Goal: Task Accomplishment & Management: Use online tool/utility

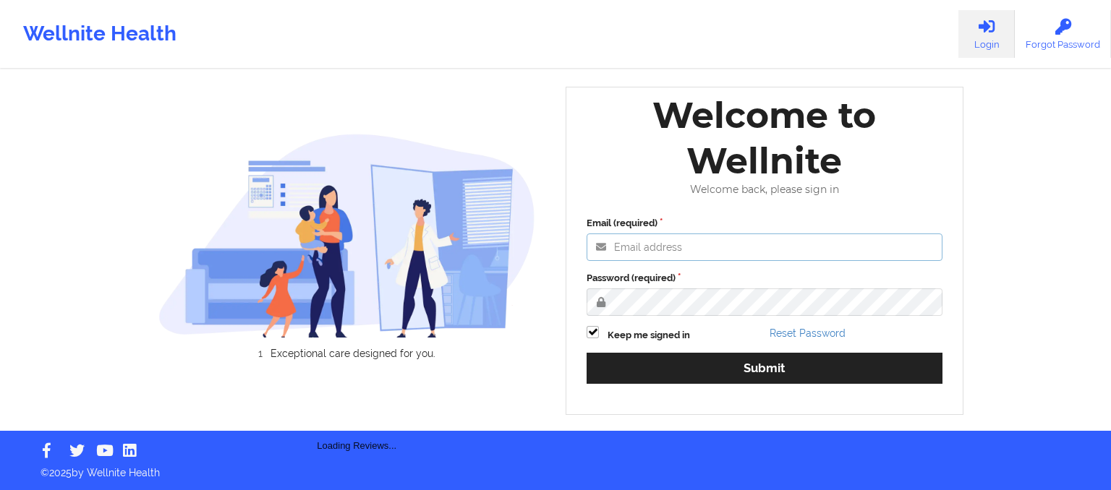
click at [706, 252] on input "Email (required)" at bounding box center [765, 247] width 356 height 27
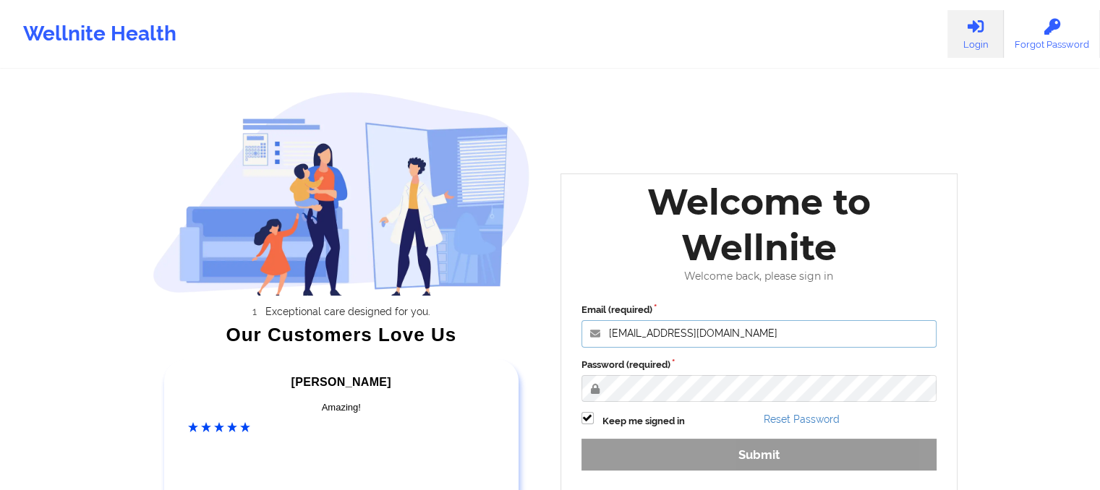
scroll to position [110, 0]
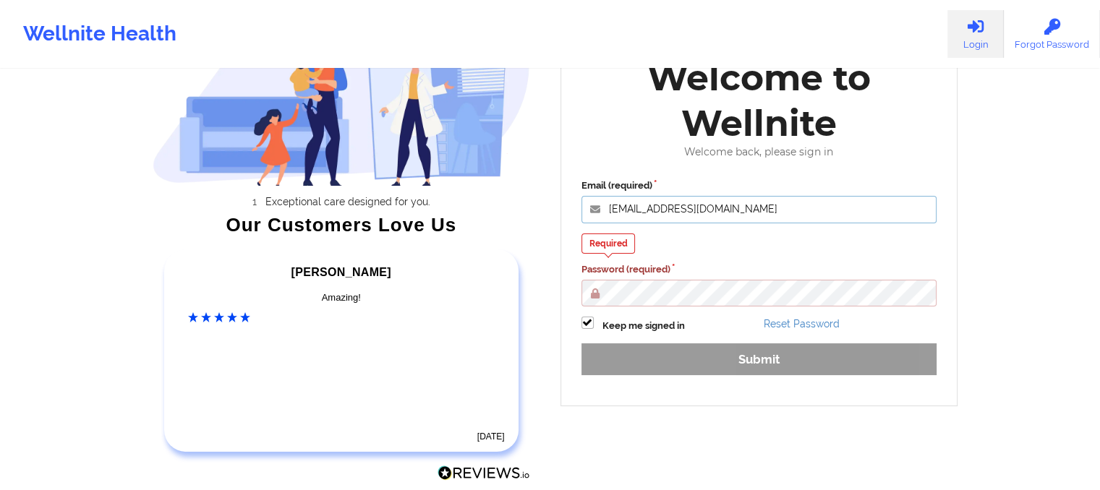
click at [721, 229] on div "Email (required) members@wellnite.com Required Password (required) Keep me sign…" at bounding box center [759, 282] width 376 height 227
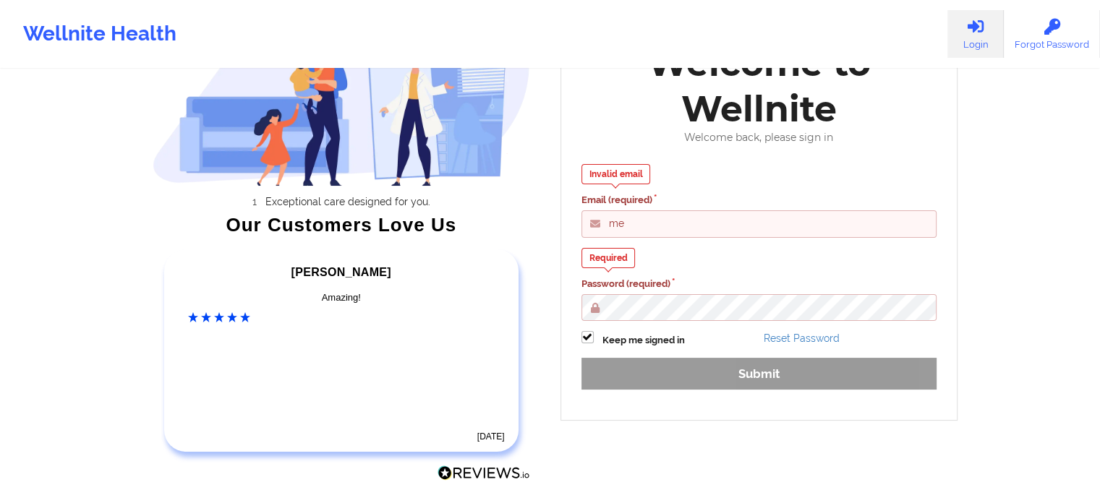
type input "m"
click at [724, 218] on input "Email (required)" at bounding box center [760, 223] width 356 height 27
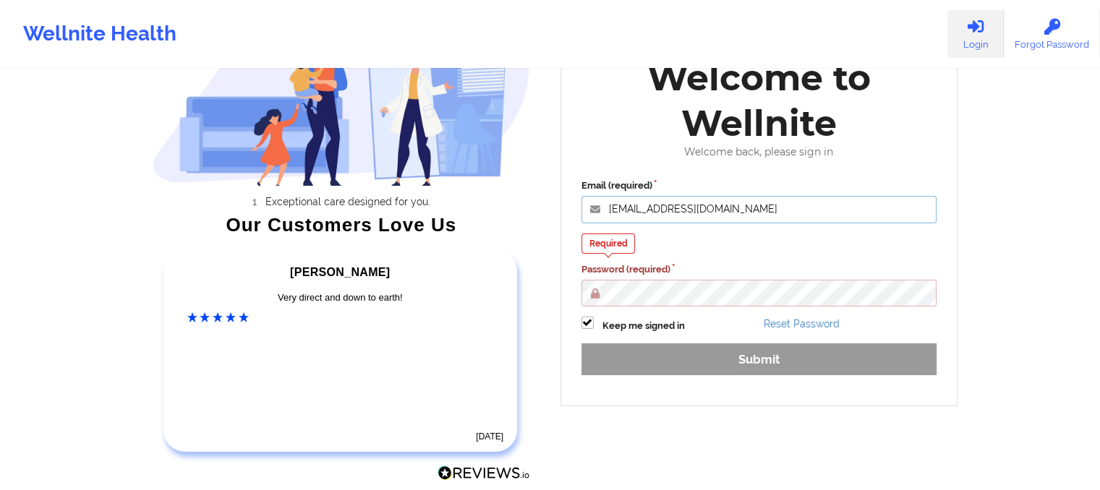
drag, startPoint x: 728, startPoint y: 218, endPoint x: 622, endPoint y: 216, distance: 105.6
click at [622, 216] on input "[EMAIL_ADDRESS][DOMAIN_NAME]" at bounding box center [760, 209] width 356 height 27
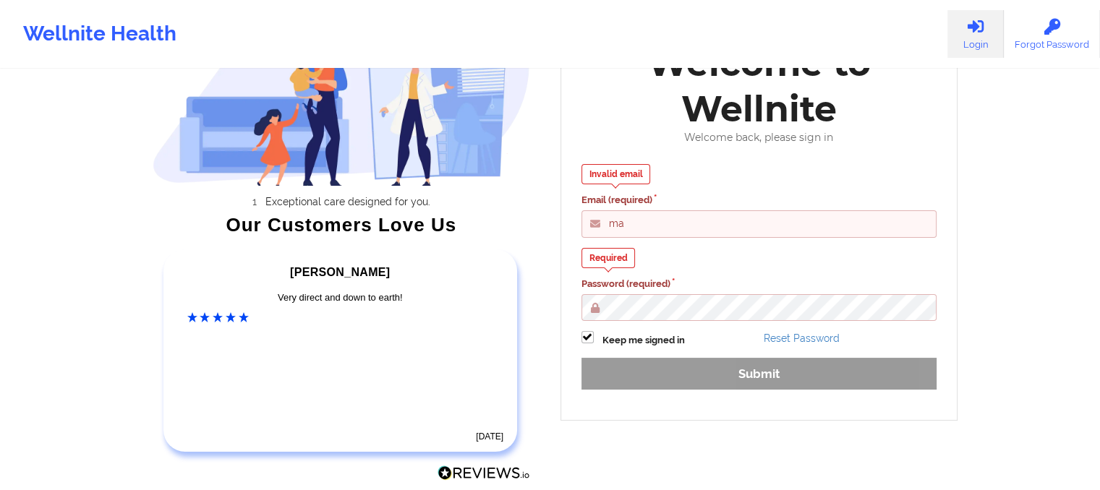
type input "m"
type input "members@wellnite.com"
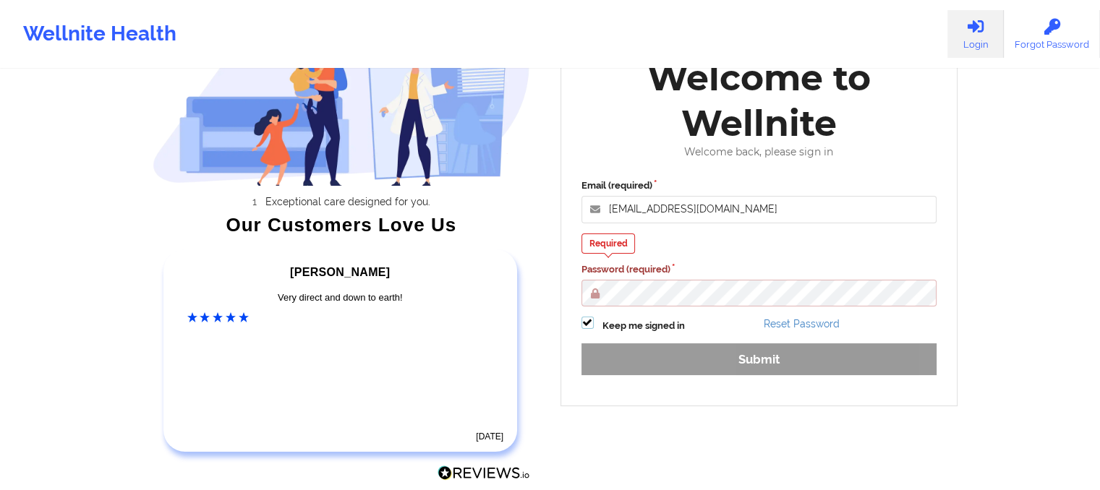
click at [587, 317] on label at bounding box center [588, 317] width 12 height 0
click at [587, 327] on input "Keep me signed in" at bounding box center [588, 323] width 12 height 12
click at [587, 317] on label at bounding box center [588, 317] width 12 height 0
click at [587, 327] on input "Keep me signed in" at bounding box center [588, 323] width 12 height 12
checkbox input "true"
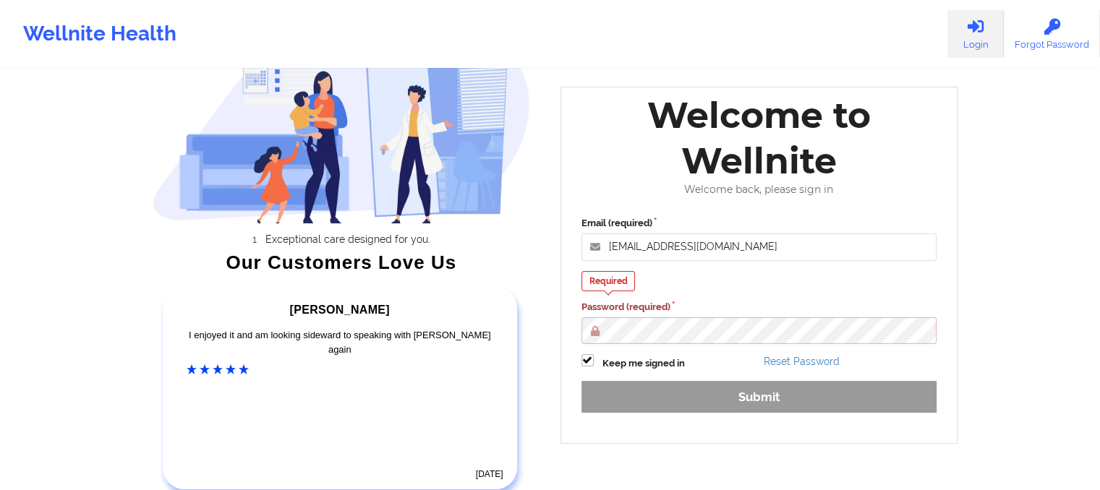
scroll to position [69, 0]
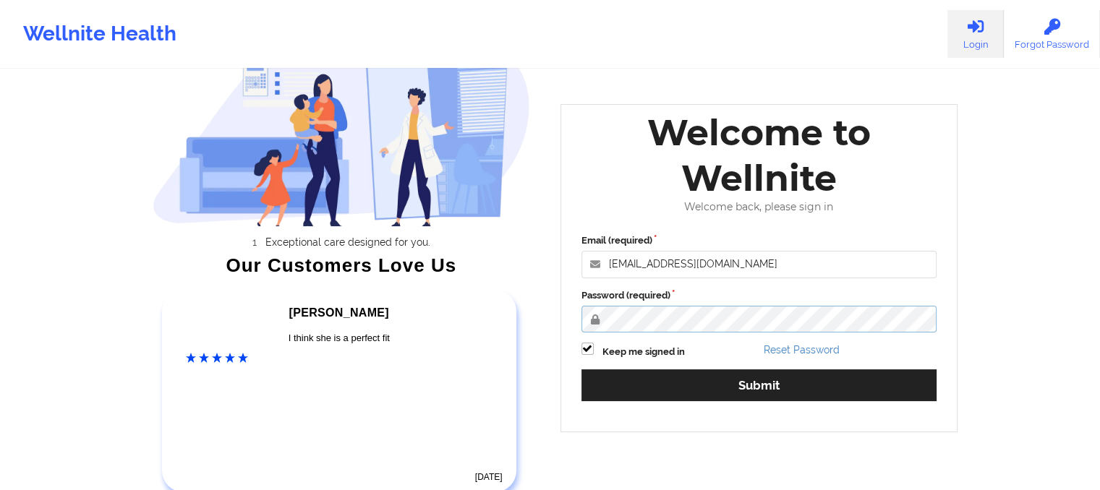
click at [582, 370] on button "Submit" at bounding box center [760, 385] width 356 height 31
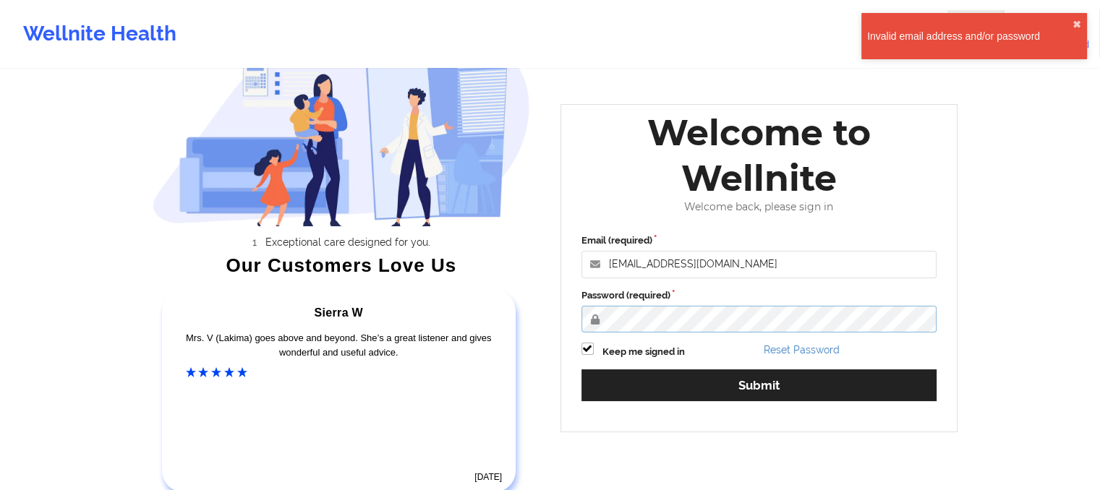
click at [582, 370] on button "Submit" at bounding box center [760, 385] width 356 height 31
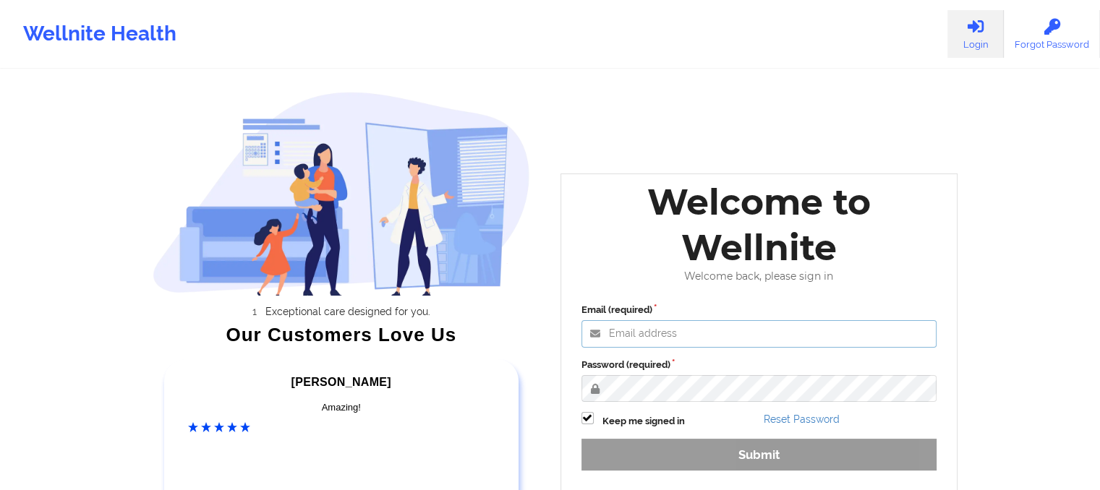
click at [645, 341] on input "Email (required)" at bounding box center [760, 333] width 356 height 27
type input "[EMAIL_ADDRESS][DOMAIN_NAME]"
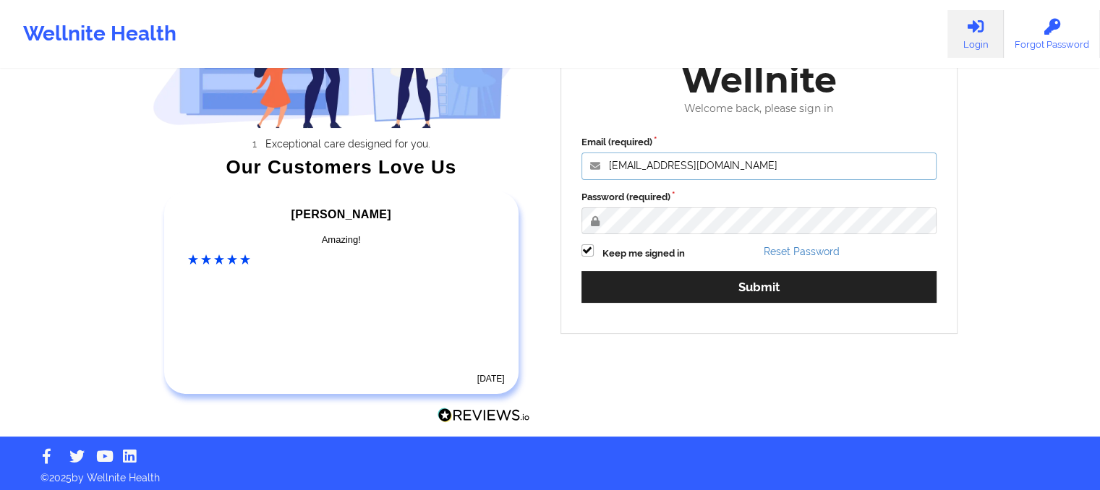
scroll to position [174, 0]
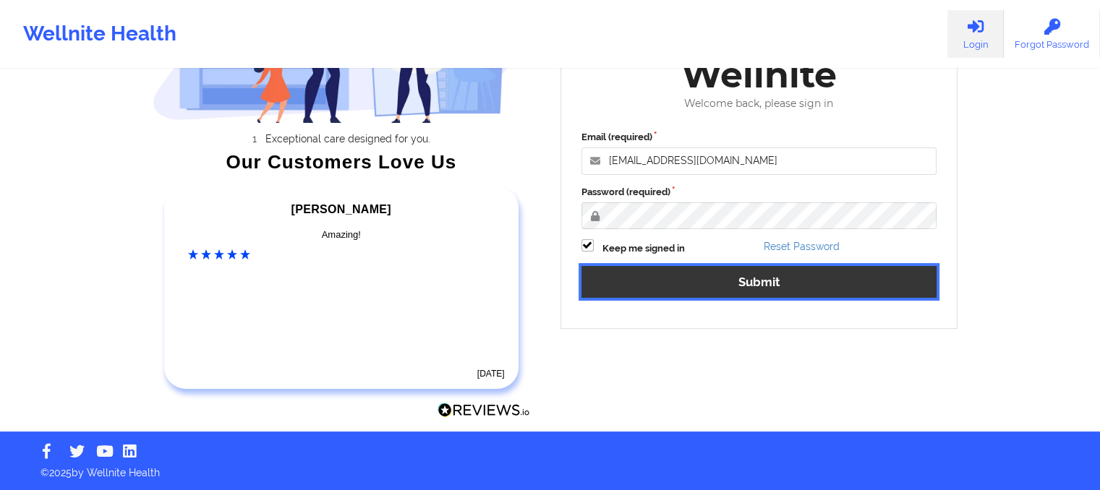
click at [672, 288] on button "Submit" at bounding box center [760, 281] width 356 height 31
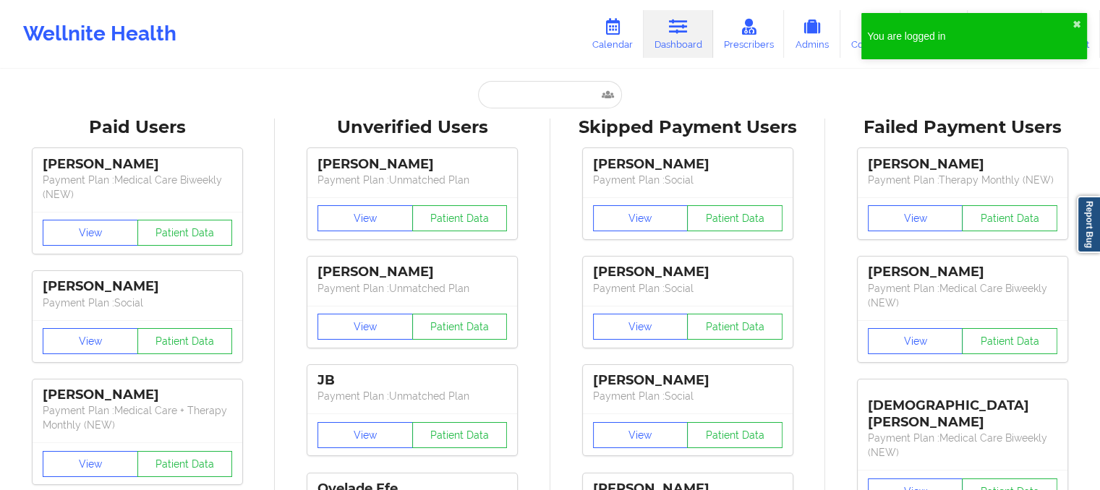
click at [1068, 21] on div "You are logged in ✖︎" at bounding box center [974, 36] width 226 height 46
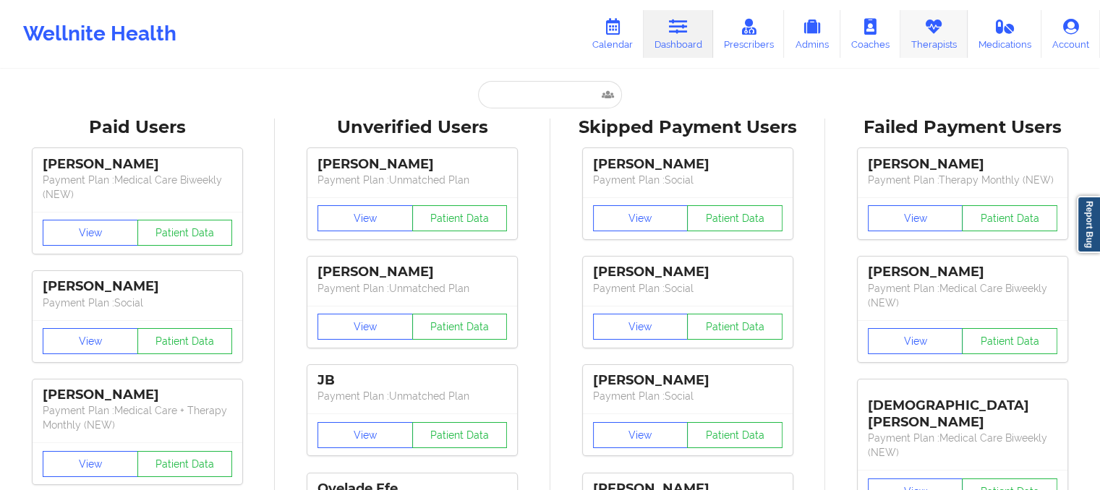
click at [922, 33] on link "Therapists" at bounding box center [934, 34] width 67 height 48
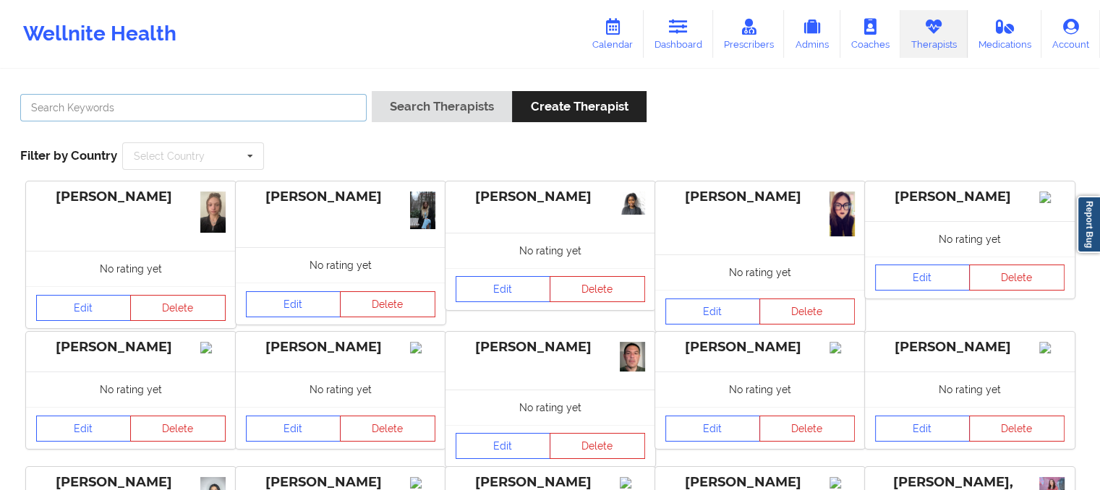
click at [228, 114] on input "text" at bounding box center [193, 107] width 346 height 27
paste input "[PERSON_NAME]"
type input "[PERSON_NAME]"
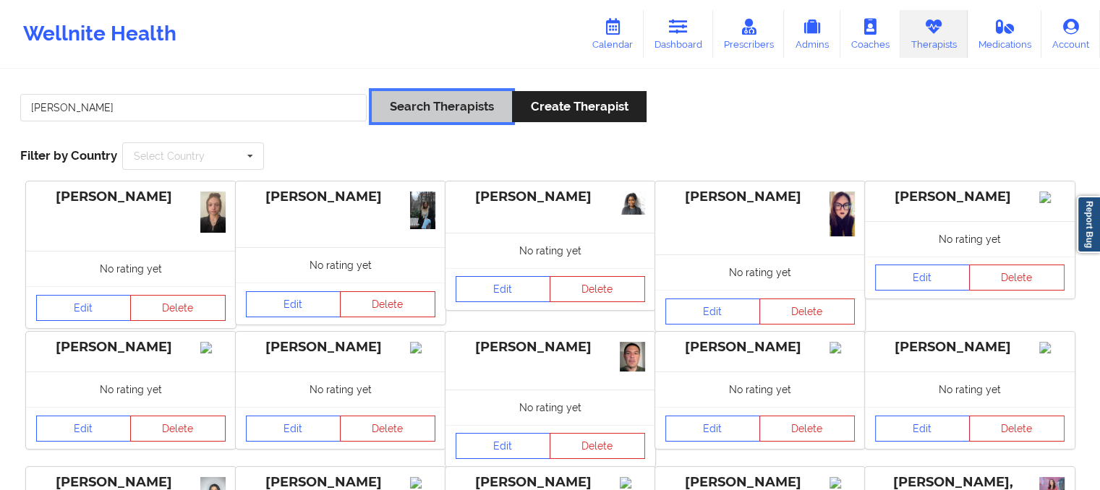
click at [457, 94] on button "Search Therapists" at bounding box center [442, 106] width 140 height 31
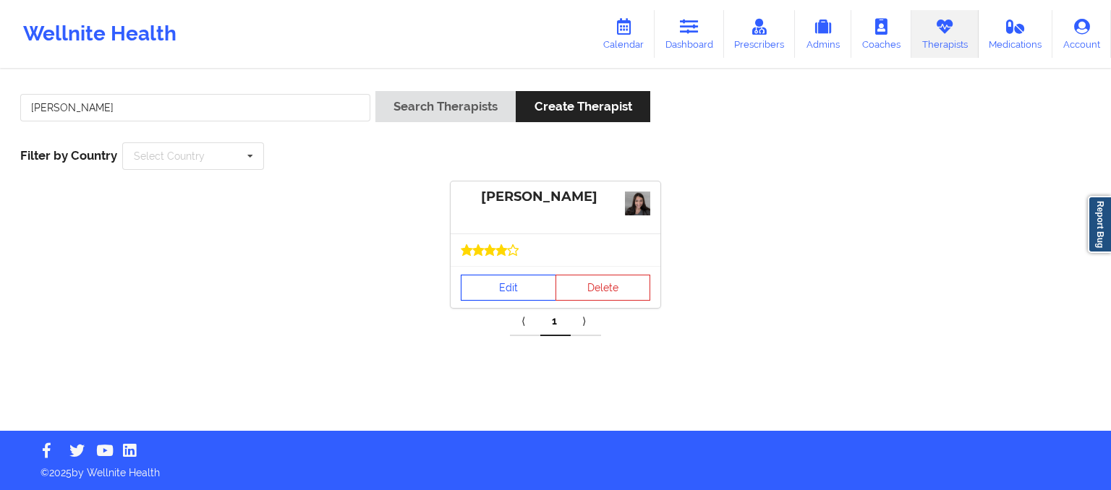
click at [519, 290] on link "Edit" at bounding box center [508, 288] width 95 height 26
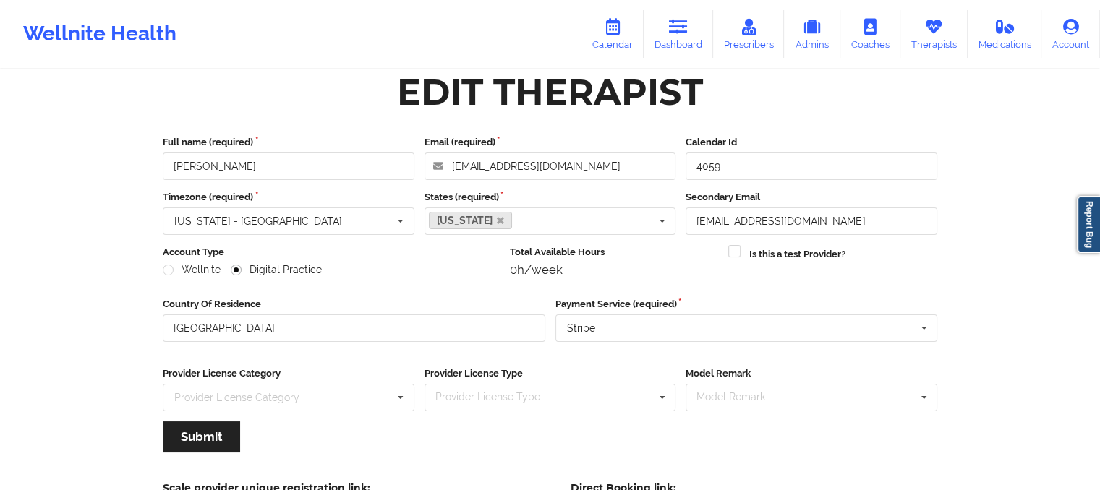
scroll to position [16, 0]
click at [610, 30] on icon at bounding box center [612, 27] width 19 height 16
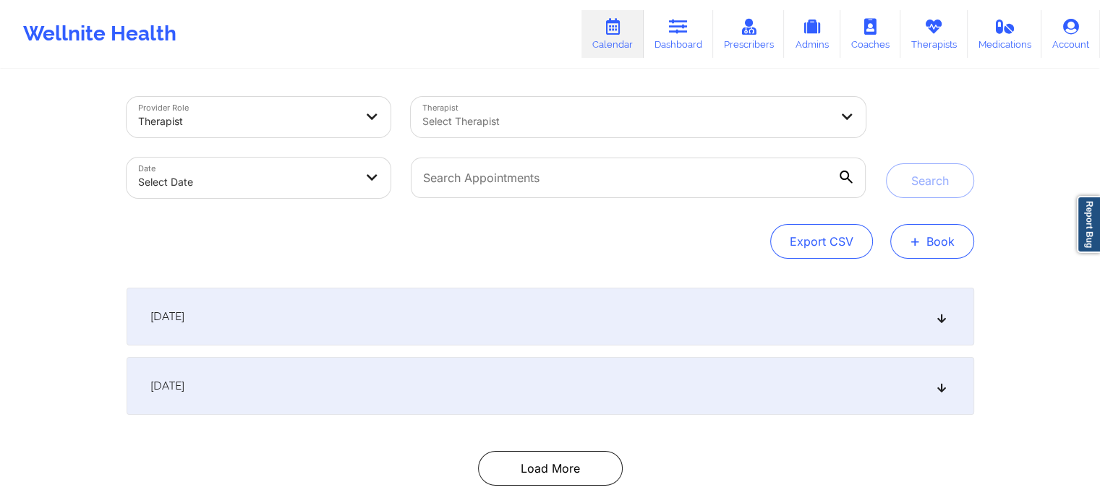
click at [937, 239] on button "+ Book" at bounding box center [932, 241] width 84 height 35
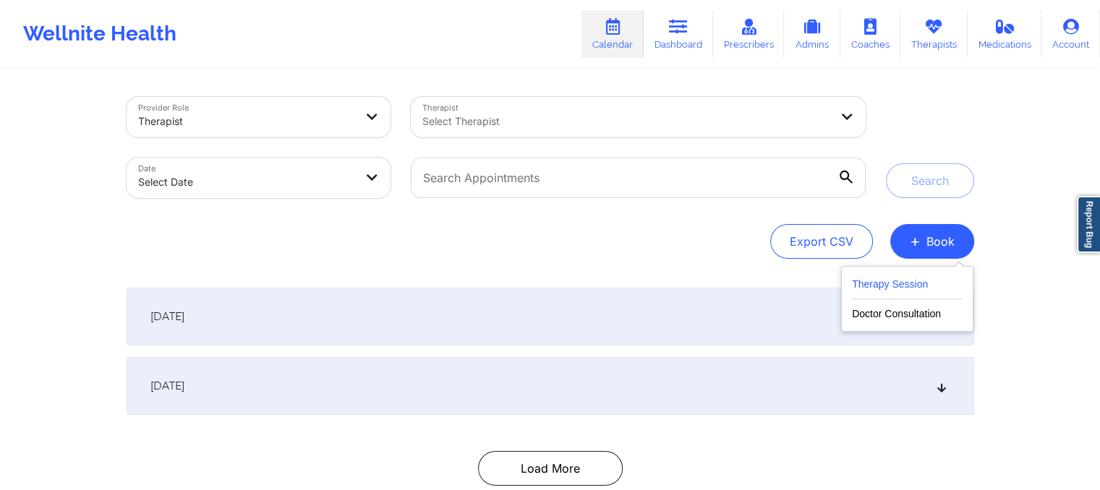
drag, startPoint x: 899, startPoint y: 299, endPoint x: 886, endPoint y: 286, distance: 17.9
click at [886, 286] on div "Therapy Session Doctor Consultation" at bounding box center [907, 299] width 111 height 47
click at [886, 286] on button "Therapy Session" at bounding box center [907, 288] width 111 height 24
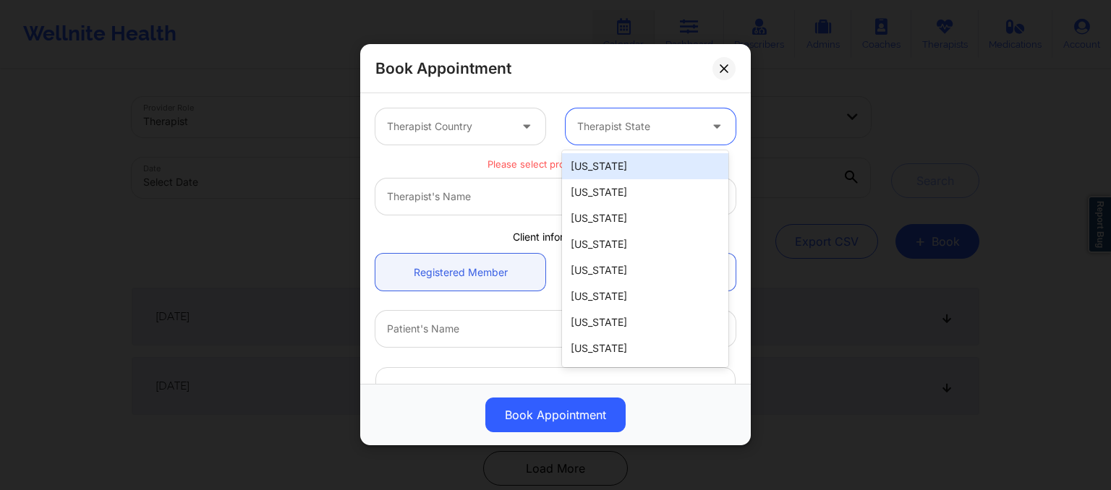
click at [593, 134] on div at bounding box center [638, 127] width 122 height 17
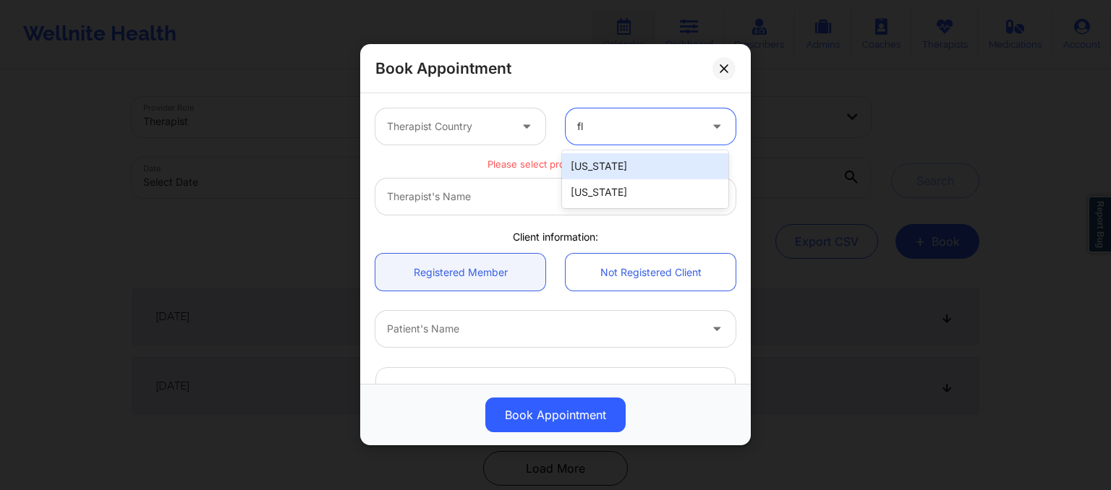
type input "flo"
click at [604, 169] on div "Florida" at bounding box center [645, 166] width 166 height 26
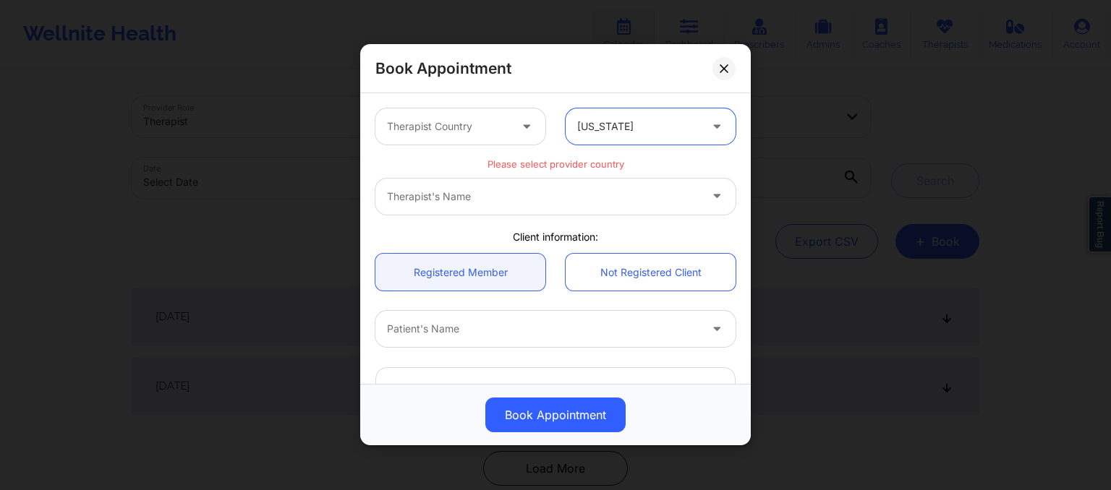
click at [451, 123] on div at bounding box center [448, 127] width 122 height 17
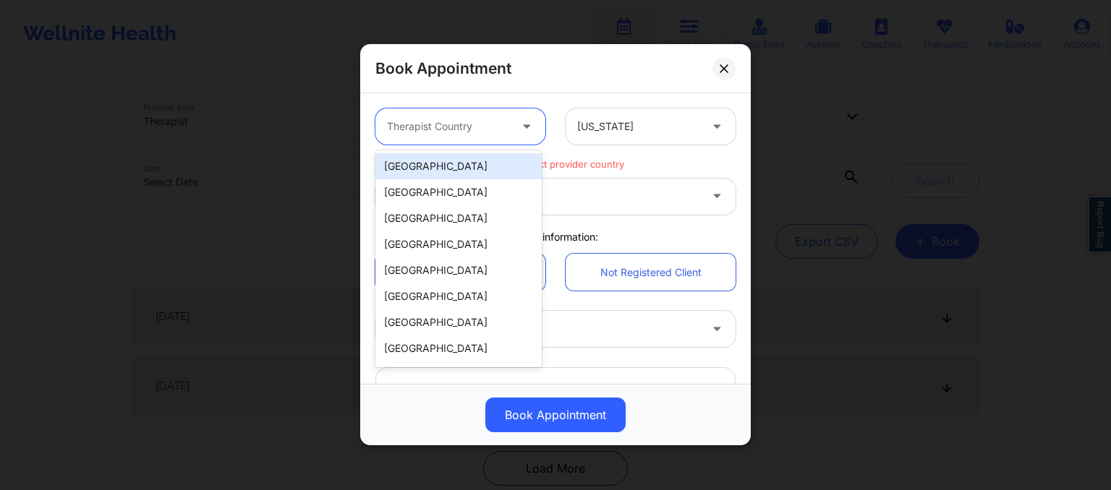
click at [450, 174] on div "United States" at bounding box center [458, 166] width 166 height 26
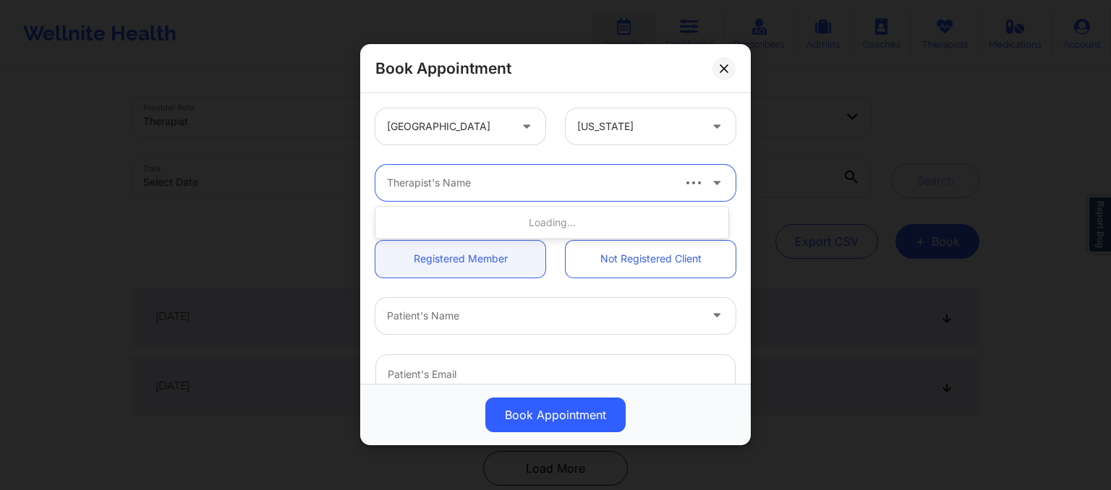
click at [414, 186] on div at bounding box center [529, 183] width 284 height 17
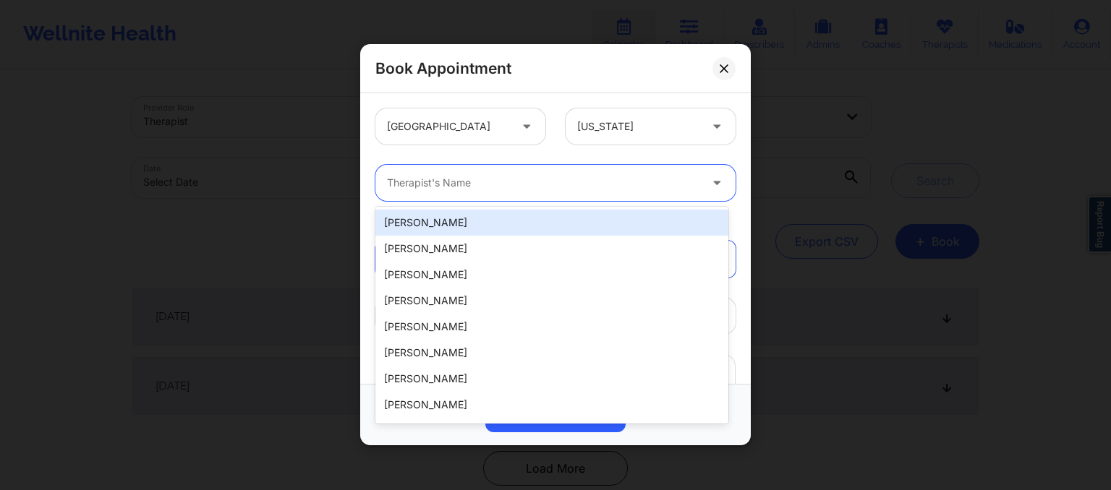
paste input "Raquel pereda"
type input "Raquel pereda"
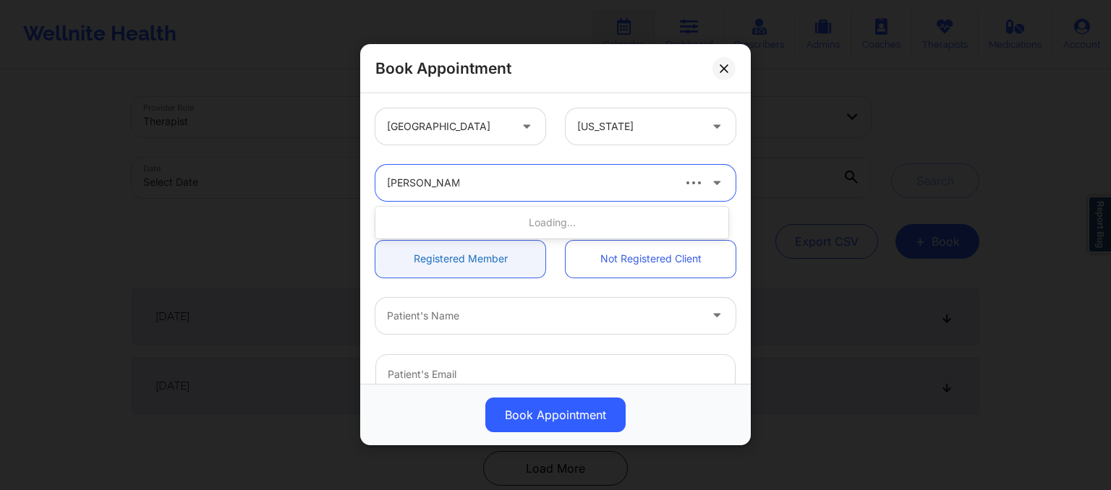
scroll to position [43, 0]
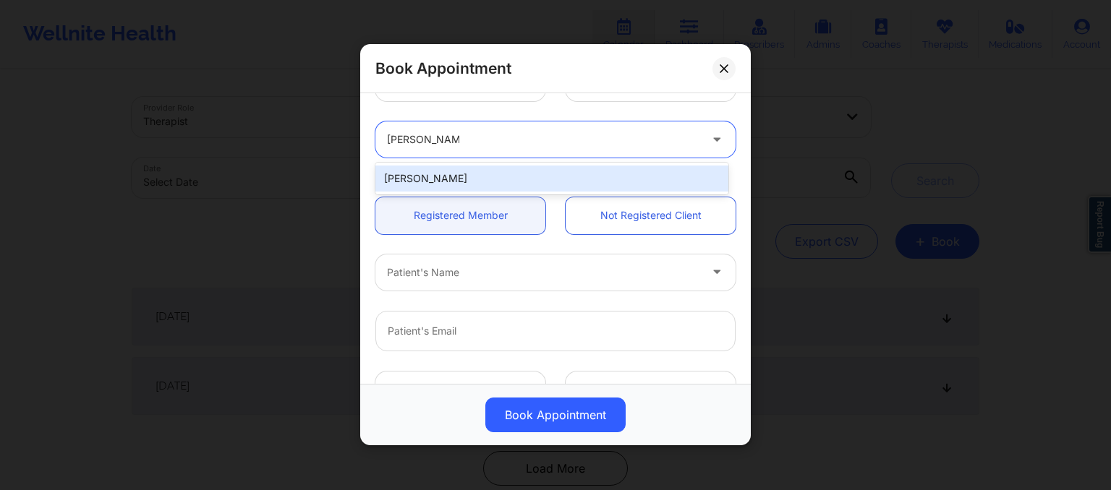
click at [455, 177] on div "Raquel Pereda" at bounding box center [551, 179] width 353 height 26
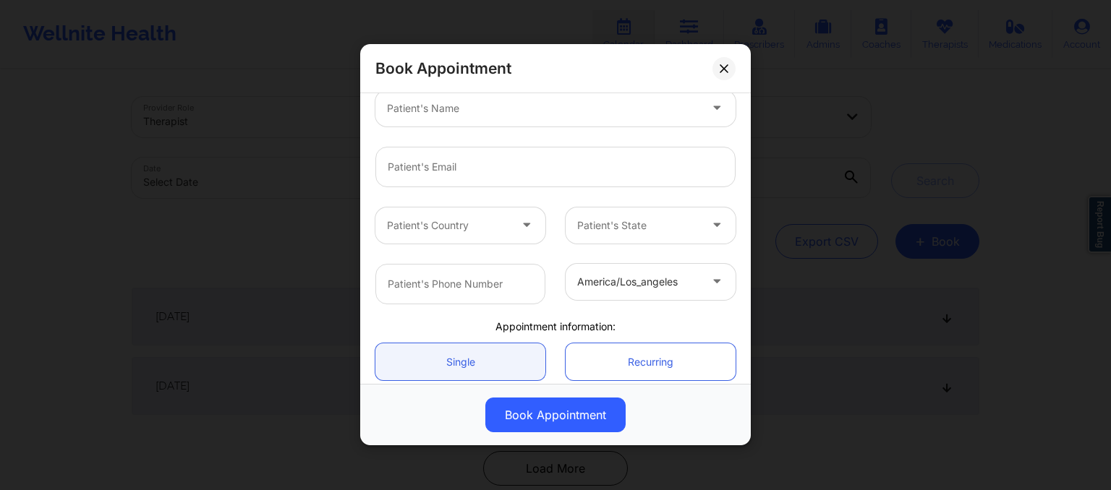
scroll to position [208, 0]
click at [399, 111] on div at bounding box center [529, 107] width 284 height 17
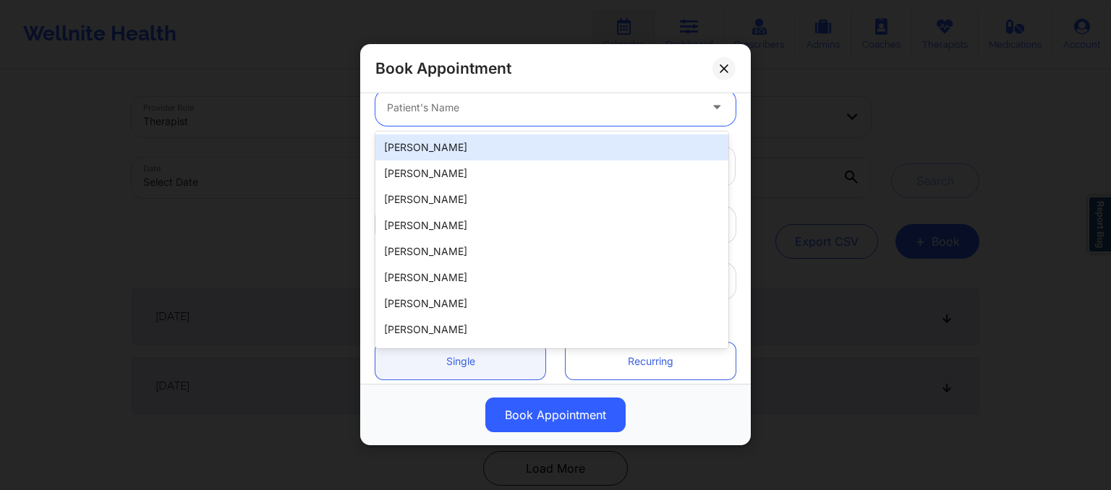
paste input "Janice Wu"
type input "Janice Wu"
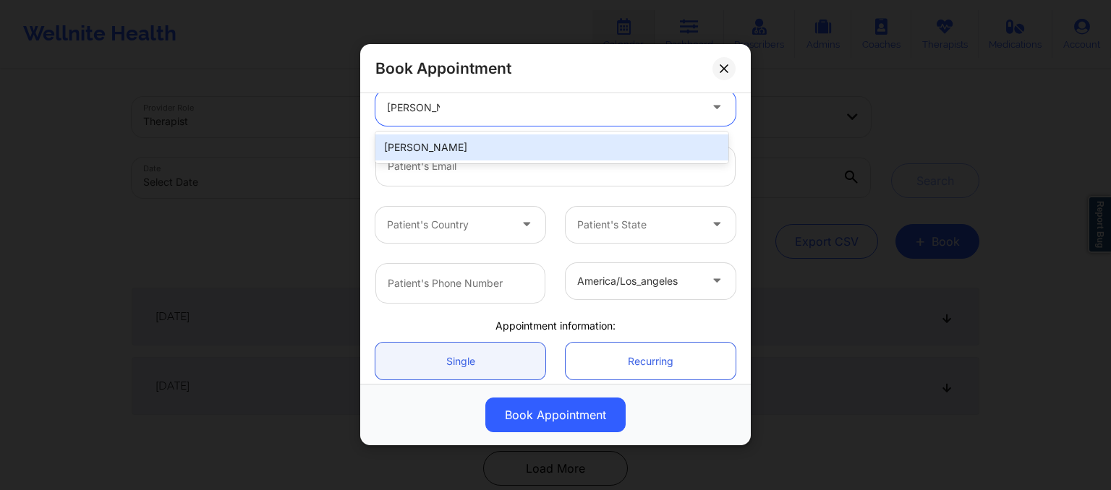
click at [454, 141] on div "Janice Wu" at bounding box center [551, 148] width 353 height 26
type input "janicewwu@gmail.com"
type input "+17043510622"
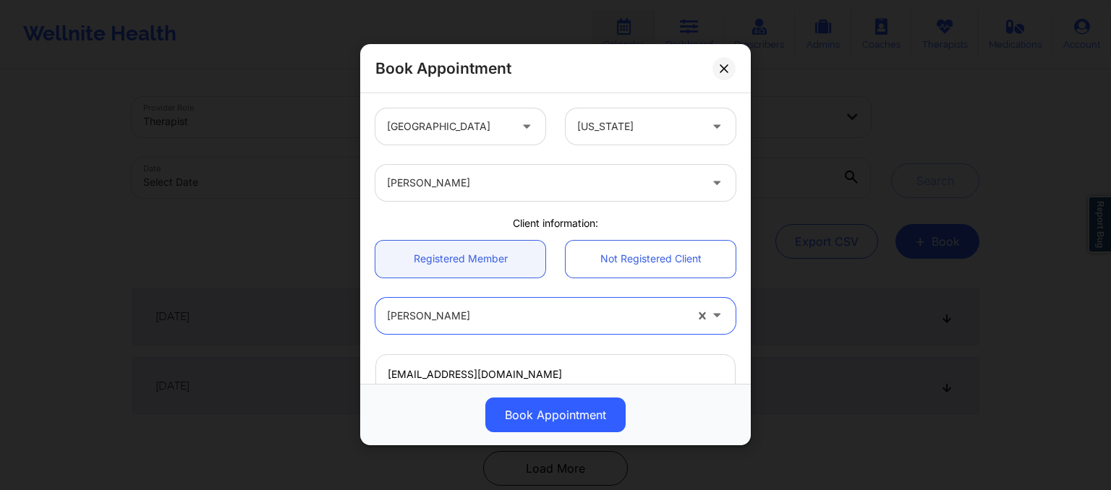
scroll to position [332, 0]
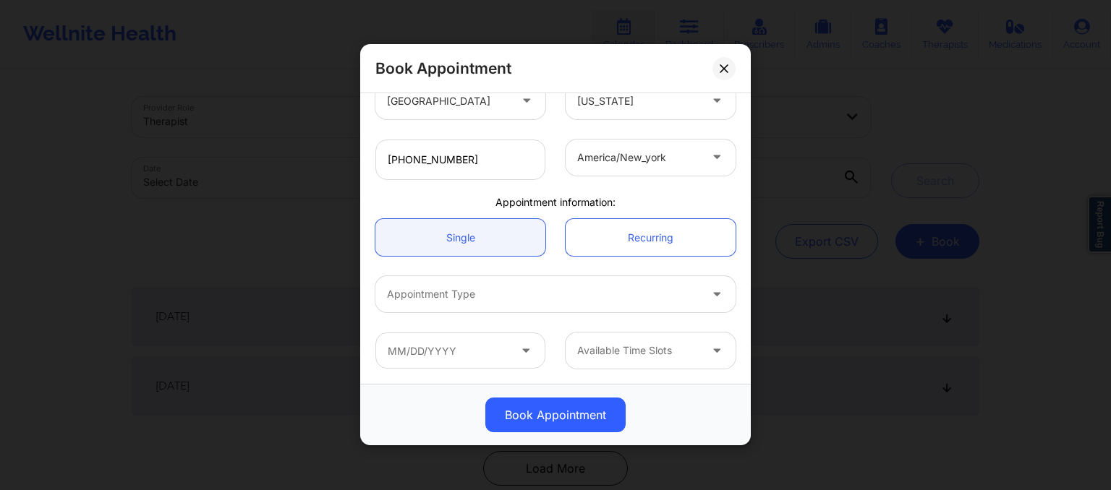
click at [426, 301] on div at bounding box center [543, 294] width 312 height 17
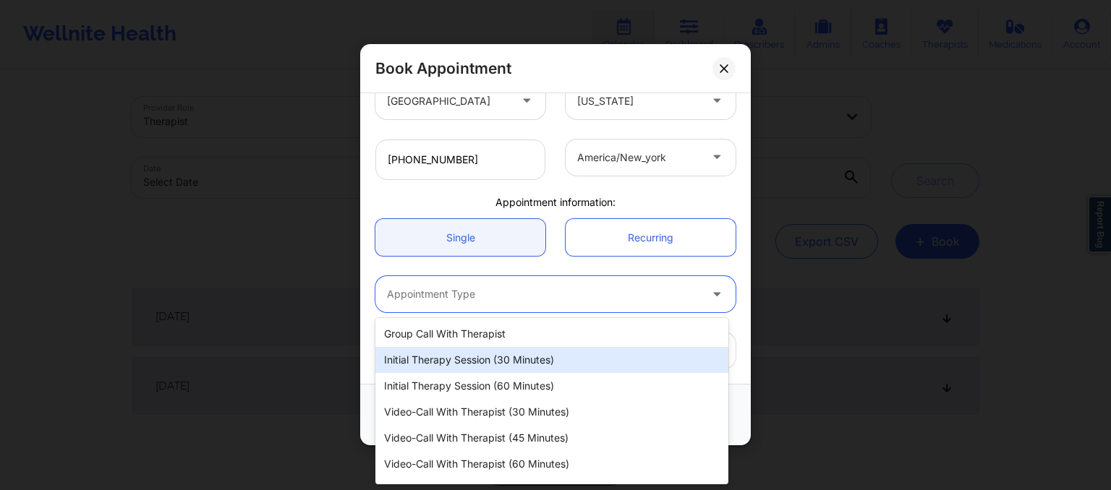
scroll to position [22, 0]
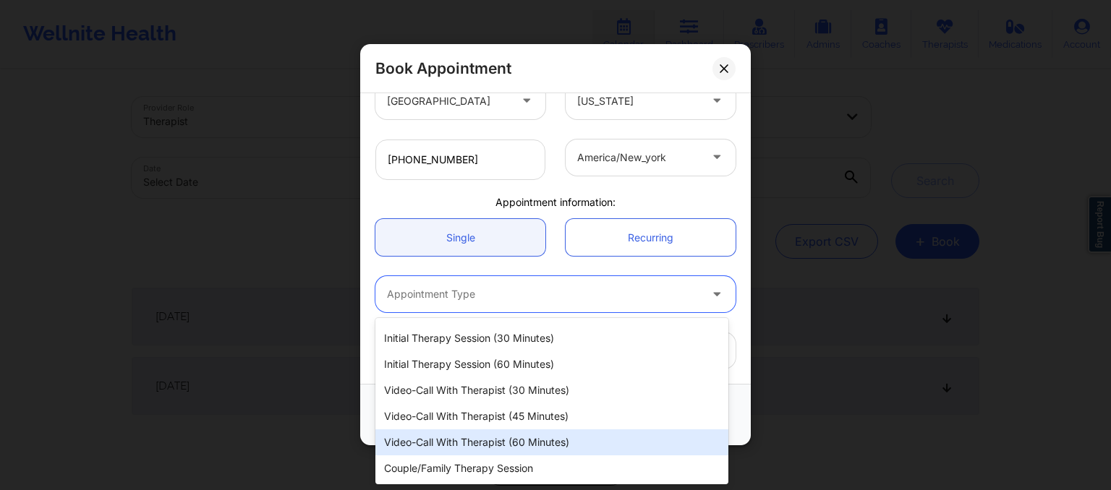
click at [440, 444] on div "Video-Call with Therapist (60 minutes)" at bounding box center [551, 443] width 353 height 26
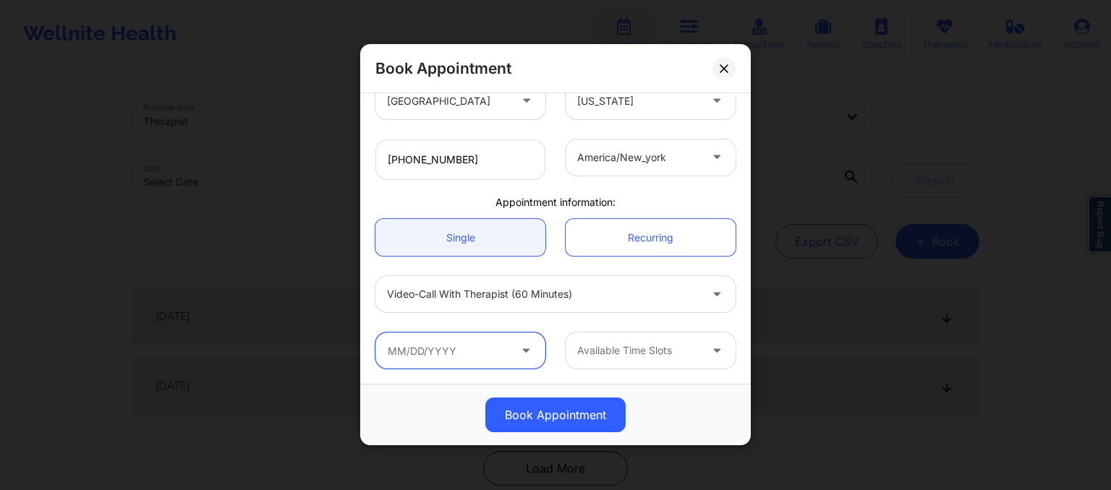
click at [486, 345] on input "text" at bounding box center [460, 351] width 170 height 36
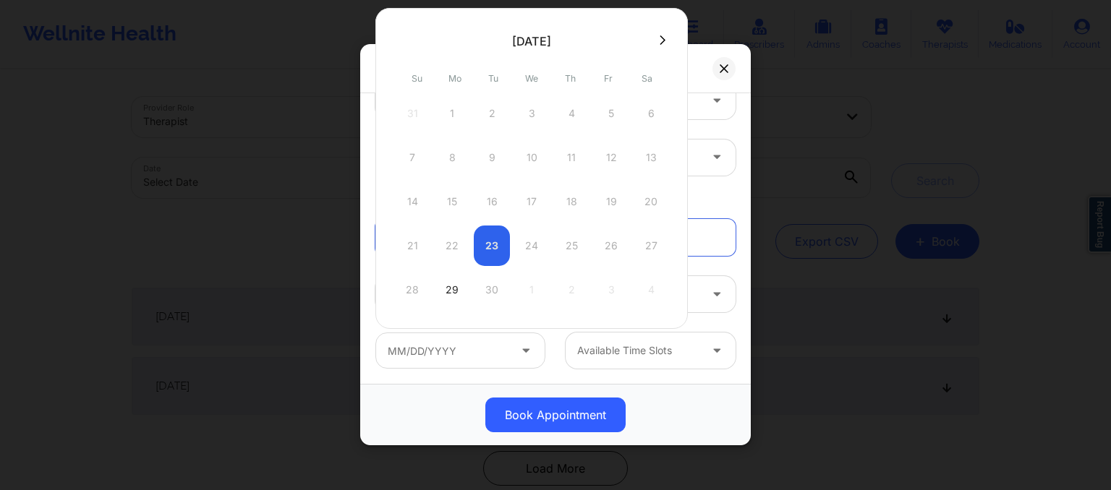
click at [495, 247] on div "21 22 23 24 25 26 27" at bounding box center [531, 246] width 275 height 41
click at [448, 244] on div "21 22 23 24 25 26 27" at bounding box center [531, 246] width 275 height 41
click at [488, 244] on div "21 22 23 24 25 26 27" at bounding box center [531, 246] width 275 height 41
click at [579, 254] on div "21 22 23 24 25 26 27" at bounding box center [531, 246] width 275 height 41
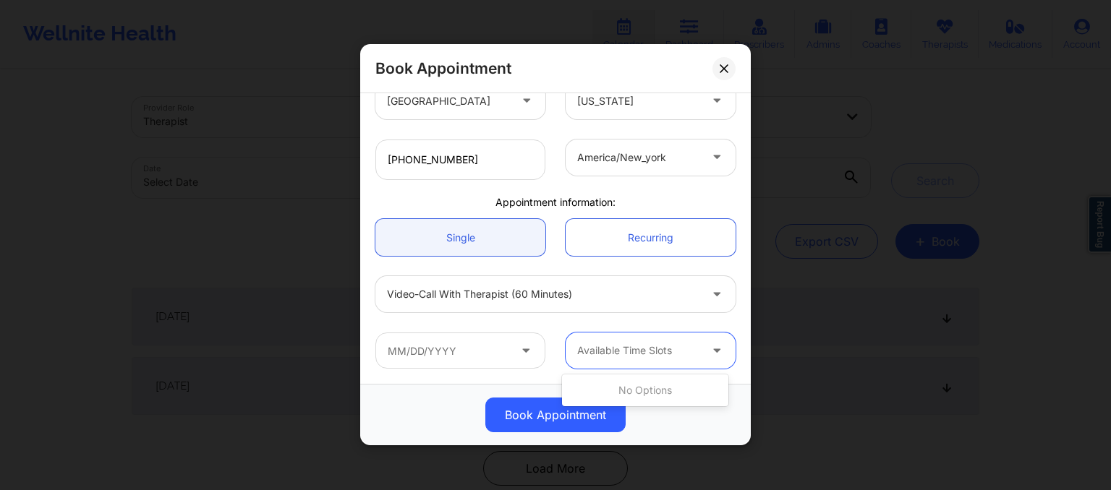
click at [652, 351] on div at bounding box center [638, 351] width 122 height 17
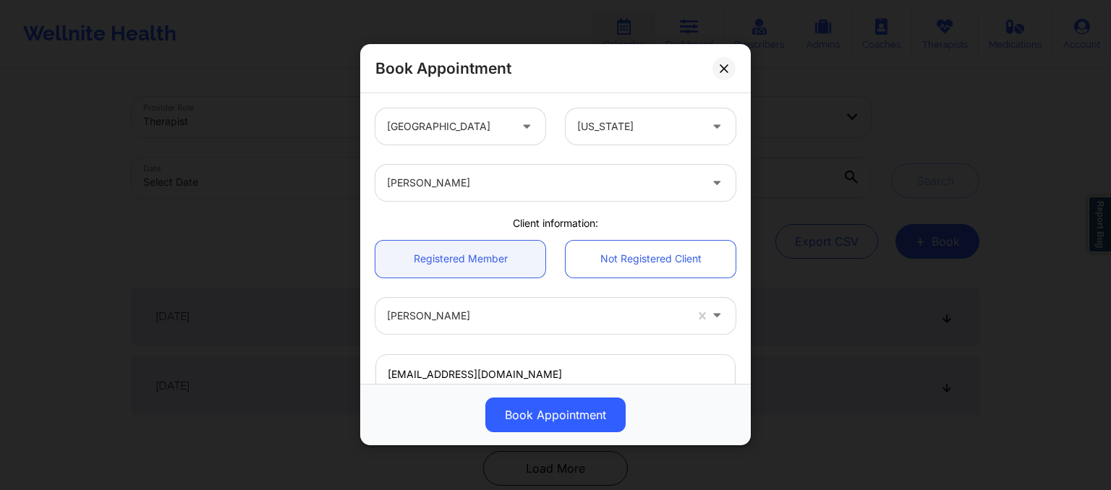
scroll to position [332, 0]
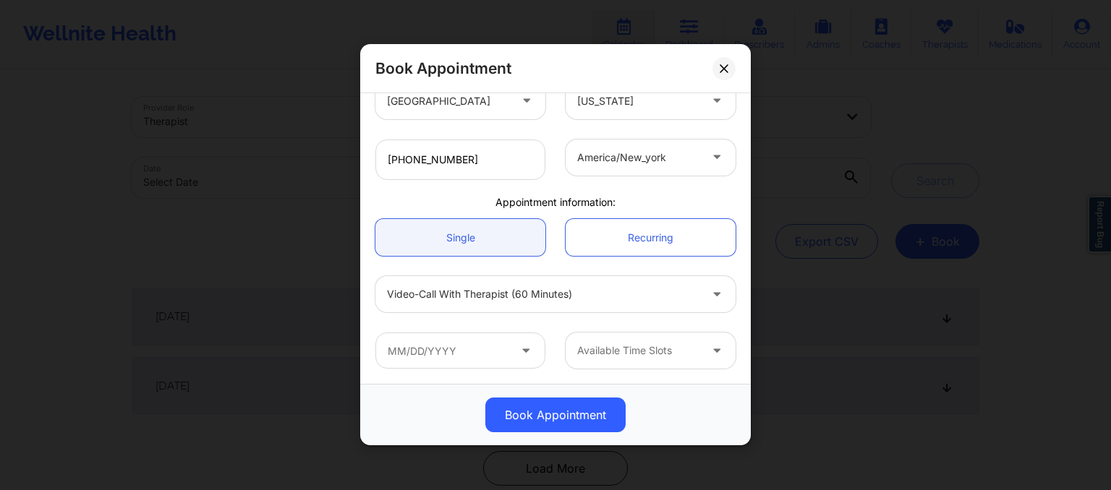
drag, startPoint x: 433, startPoint y: 371, endPoint x: 416, endPoint y: 347, distance: 29.1
click at [416, 347] on div "Available Time Slots" at bounding box center [555, 351] width 380 height 56
click at [416, 347] on input "text" at bounding box center [460, 351] width 170 height 36
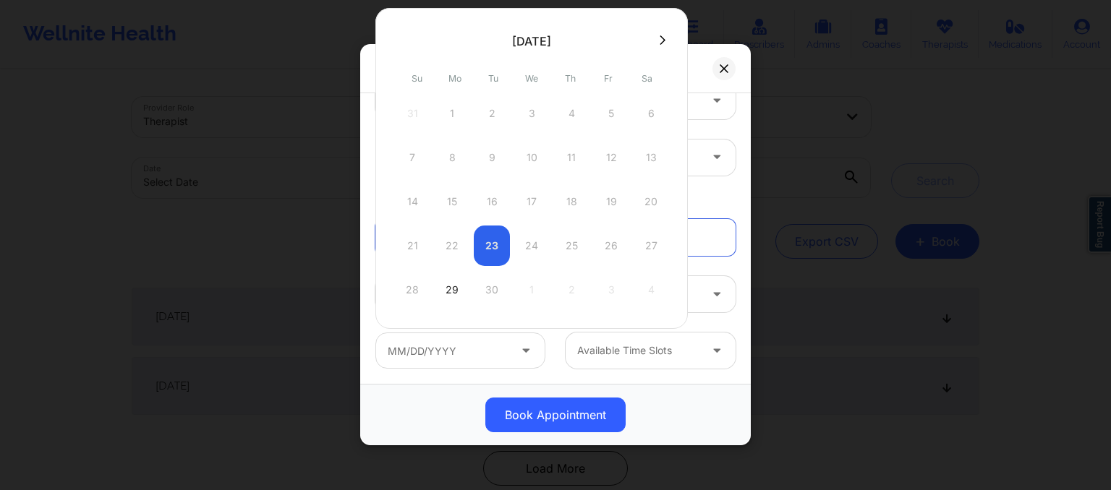
click at [486, 241] on div "21 22 23 24 25 26 27" at bounding box center [531, 246] width 275 height 41
click at [786, 76] on div "Book Appointment United States Florida Raquel Pereda Client information: Regist…" at bounding box center [555, 245] width 1111 height 490
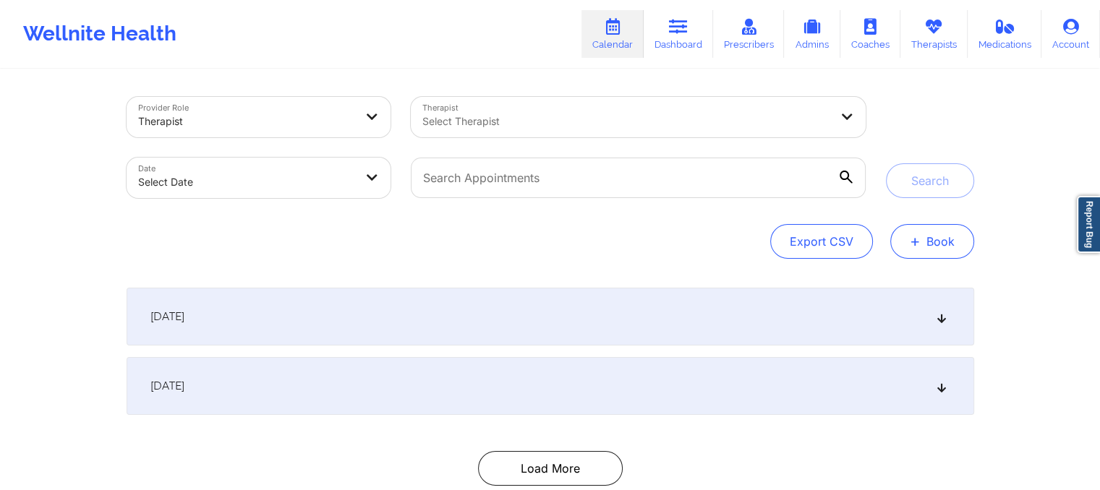
click at [929, 244] on button "+ Book" at bounding box center [932, 241] width 84 height 35
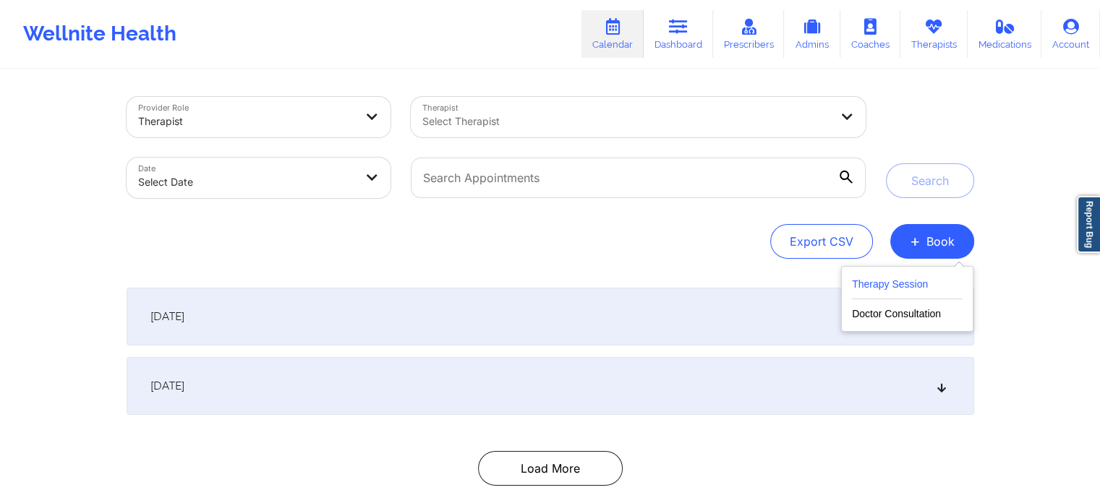
click at [898, 285] on button "Therapy Session" at bounding box center [907, 288] width 111 height 24
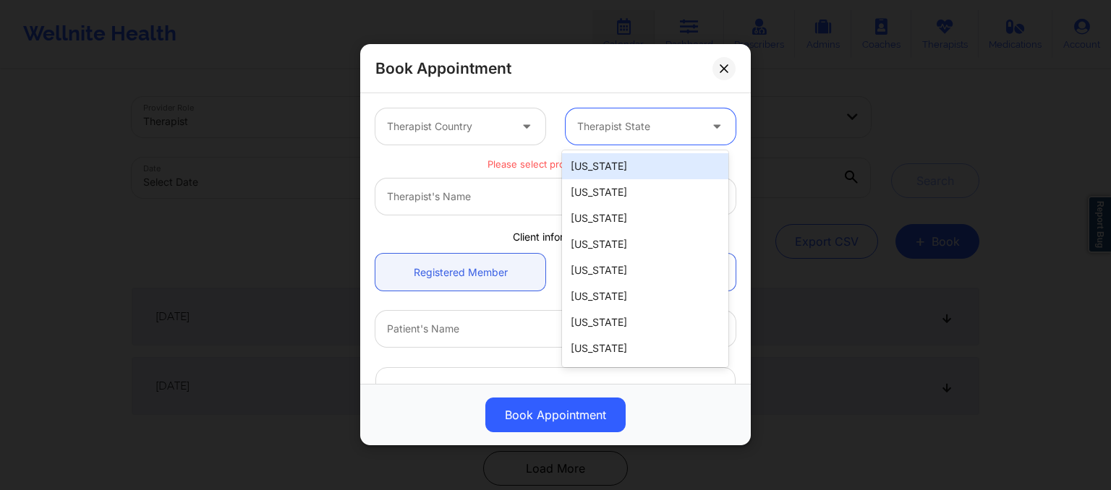
click at [589, 134] on div at bounding box center [638, 127] width 122 height 17
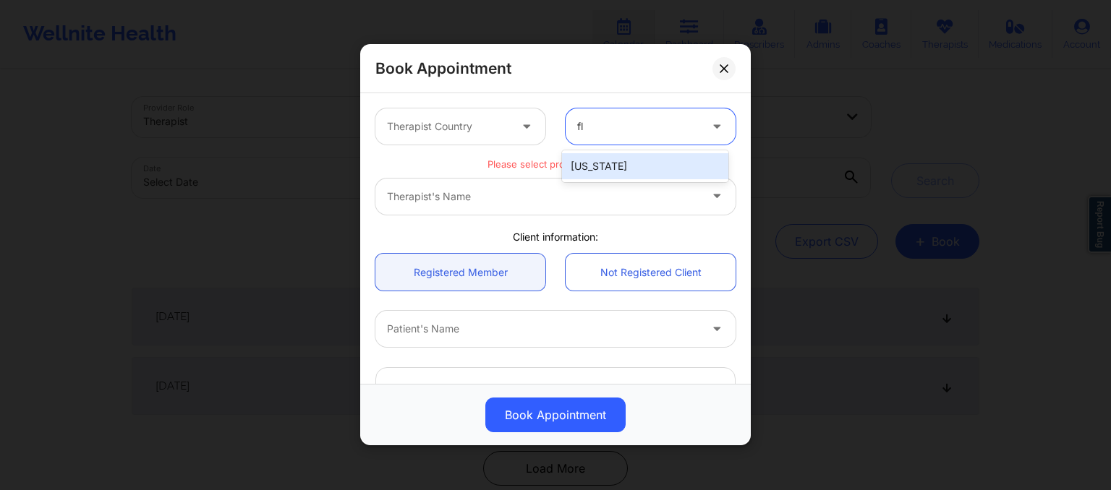
type input "flo"
click at [598, 172] on div "Florida" at bounding box center [645, 166] width 166 height 26
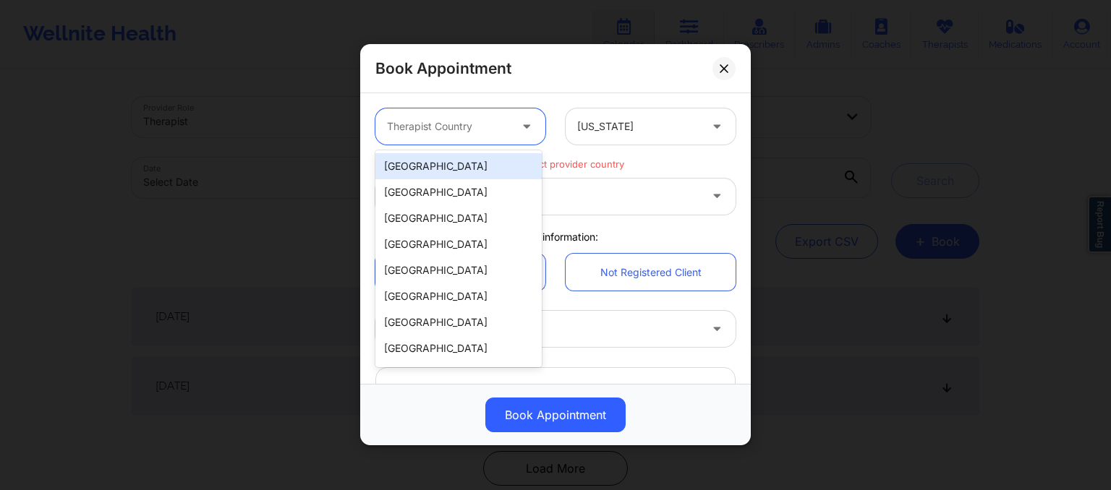
click at [481, 122] on div at bounding box center [448, 127] width 122 height 17
click at [451, 163] on div "United States" at bounding box center [458, 166] width 166 height 26
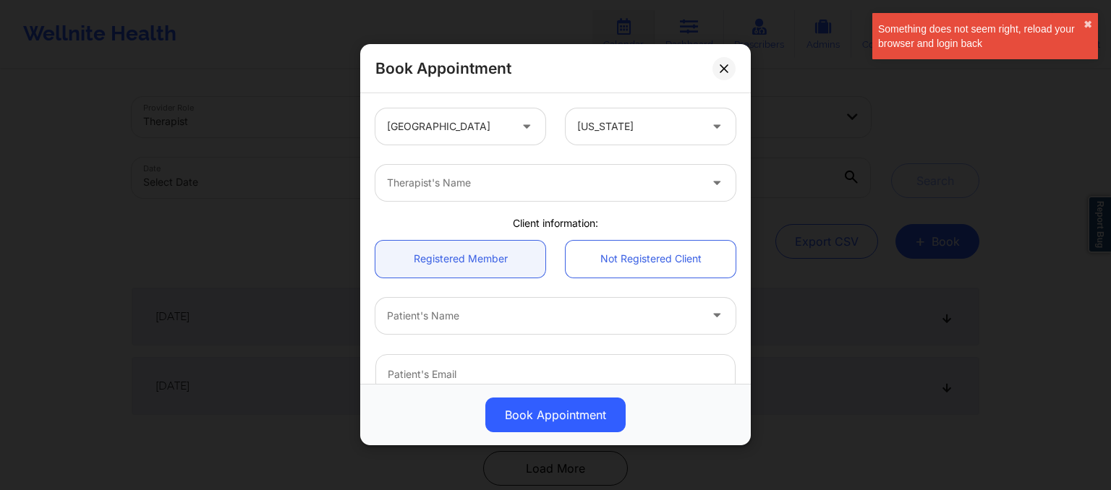
drag, startPoint x: 428, startPoint y: 190, endPoint x: 835, endPoint y: 423, distance: 469.5
click at [835, 423] on div "Book Appointment United States Florida Therapist's Name Client information: Reg…" at bounding box center [555, 245] width 1111 height 490
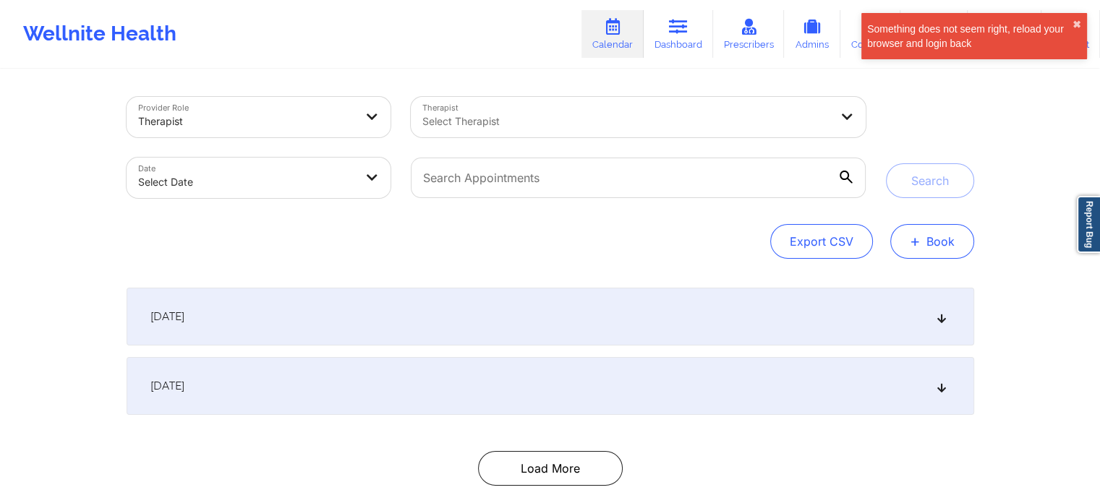
click at [945, 236] on button "+ Book" at bounding box center [932, 241] width 84 height 35
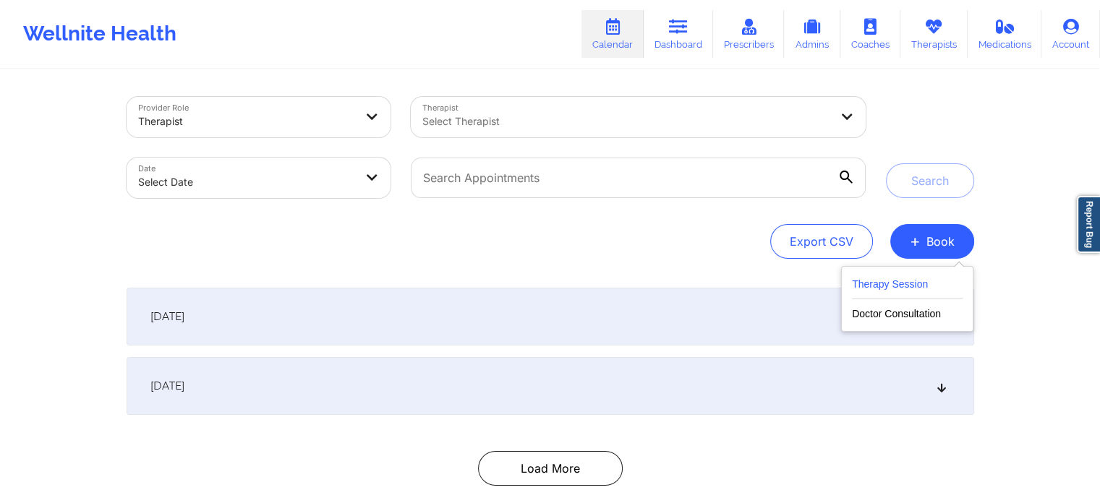
click at [875, 287] on button "Therapy Session" at bounding box center [907, 288] width 111 height 24
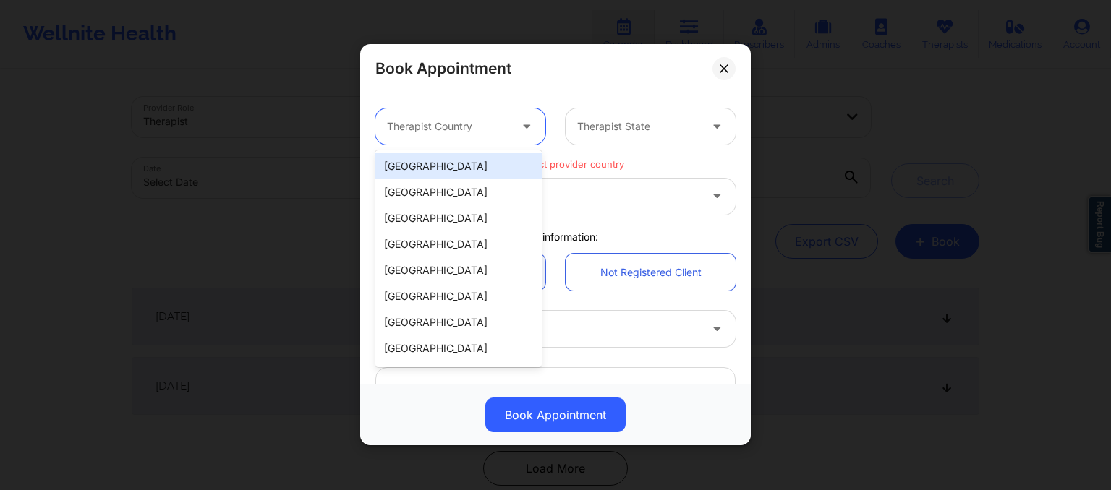
click at [439, 129] on div at bounding box center [448, 127] width 122 height 17
click at [440, 161] on div "United States" at bounding box center [458, 166] width 166 height 26
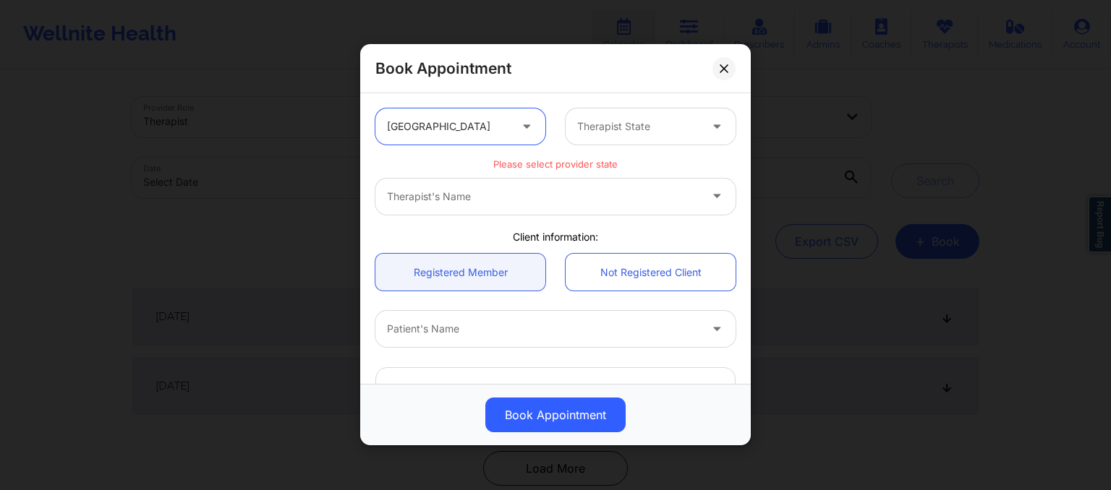
click at [598, 119] on div at bounding box center [638, 127] width 122 height 17
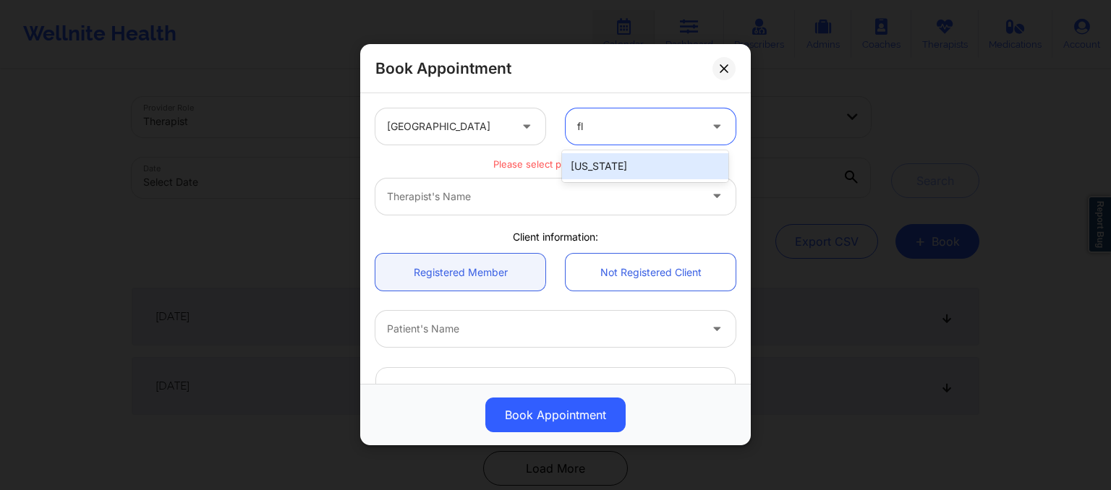
type input "flo"
click at [587, 169] on div "Florida" at bounding box center [645, 166] width 166 height 26
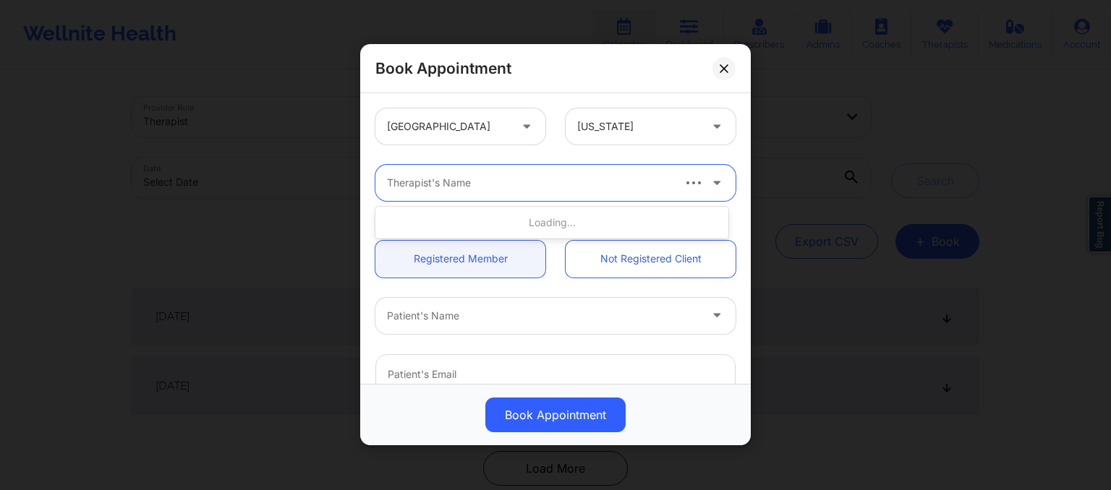
click at [393, 180] on div at bounding box center [529, 183] width 284 height 17
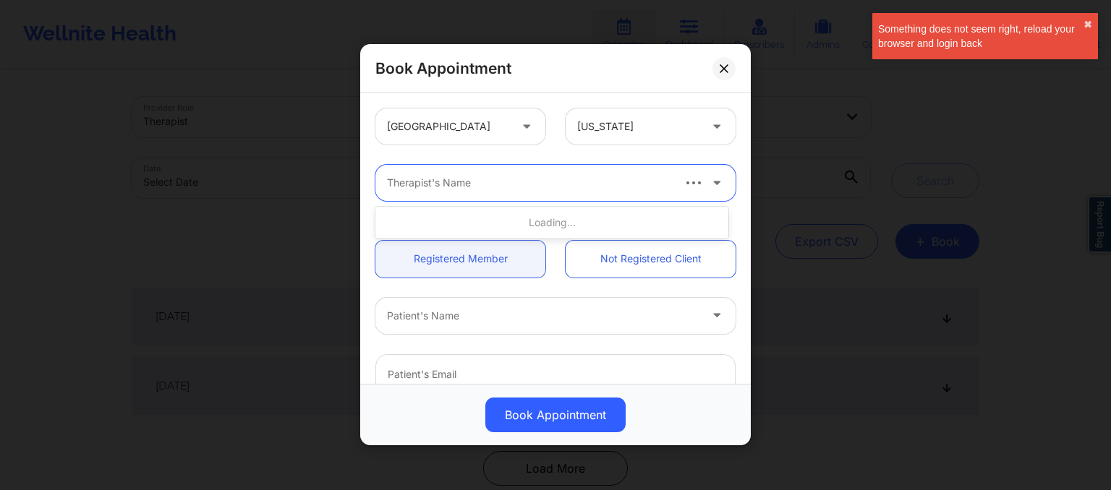
paste input "Donna San Salvador"
type input "Donna San Salvador"
click at [713, 185] on icon at bounding box center [717, 180] width 14 height 12
